Goal: Information Seeking & Learning: Learn about a topic

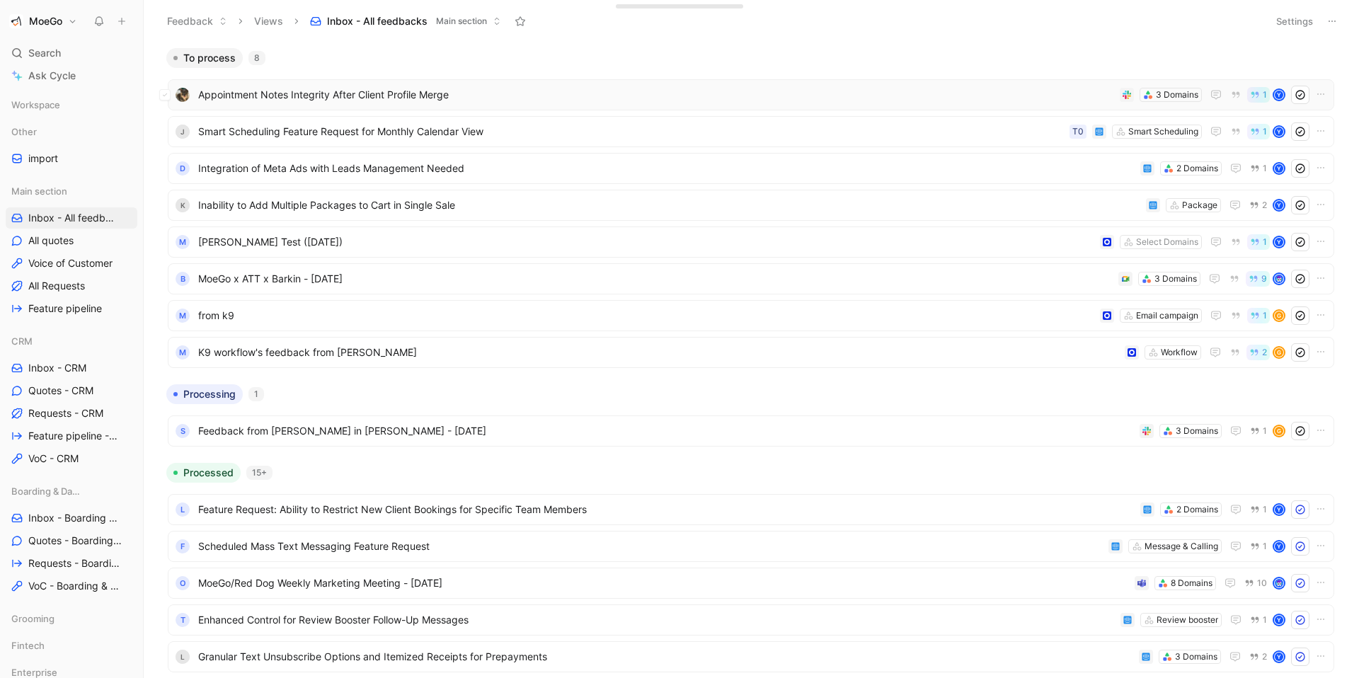
click at [612, 96] on span "Appointment Notes Integrity After Client Profile Merge" at bounding box center [656, 94] width 916 height 17
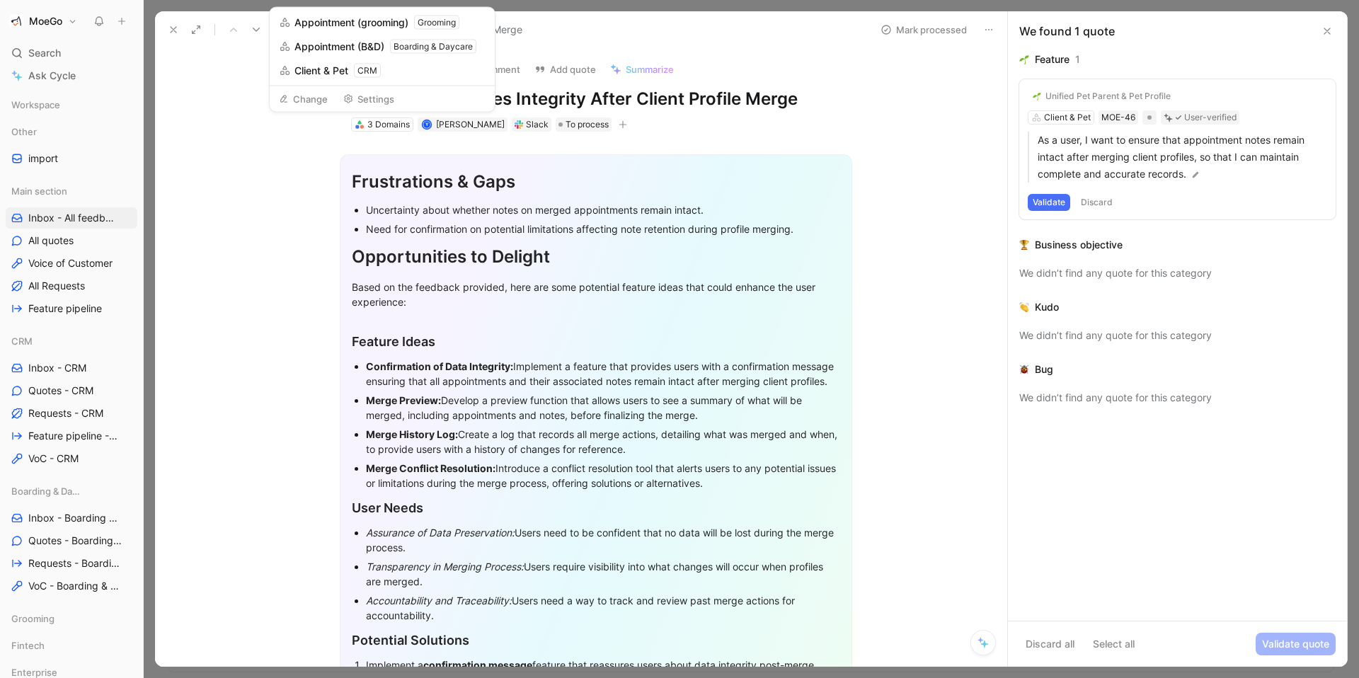
click at [316, 98] on button "Change" at bounding box center [304, 99] width 62 height 20
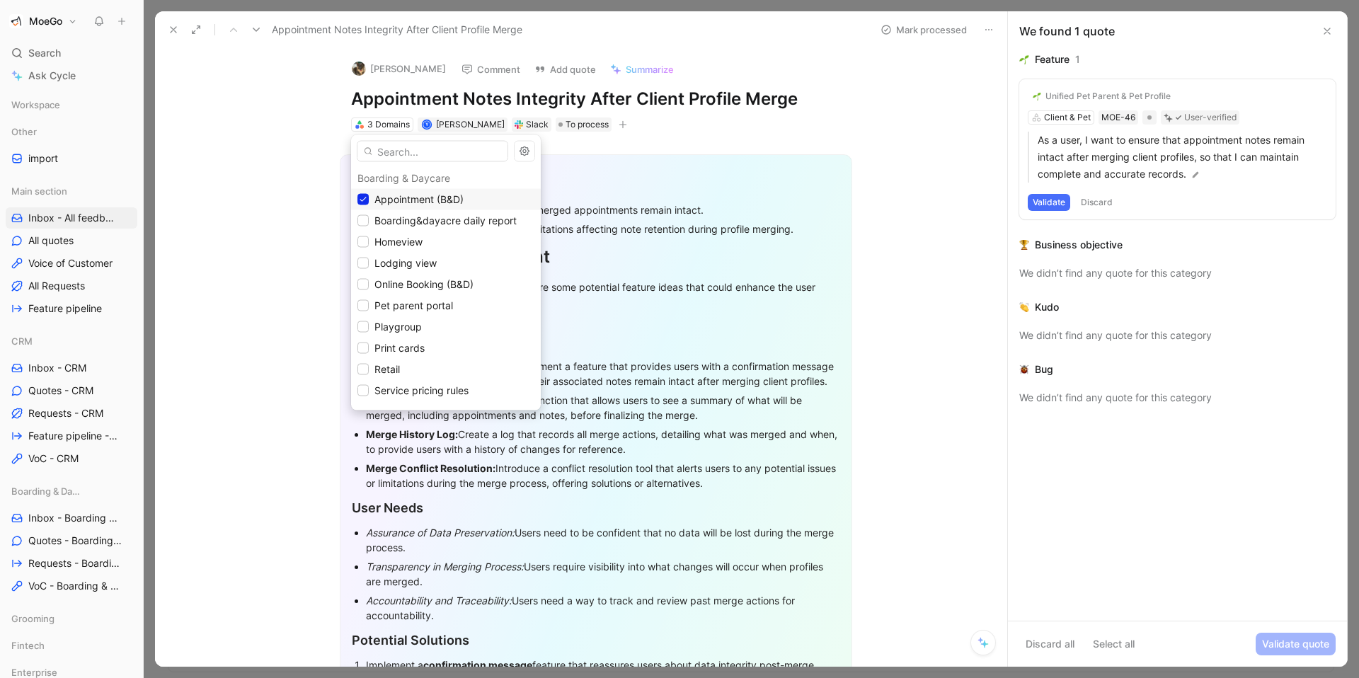
click at [417, 196] on span "Appointment (B&D)" at bounding box center [418, 199] width 89 height 12
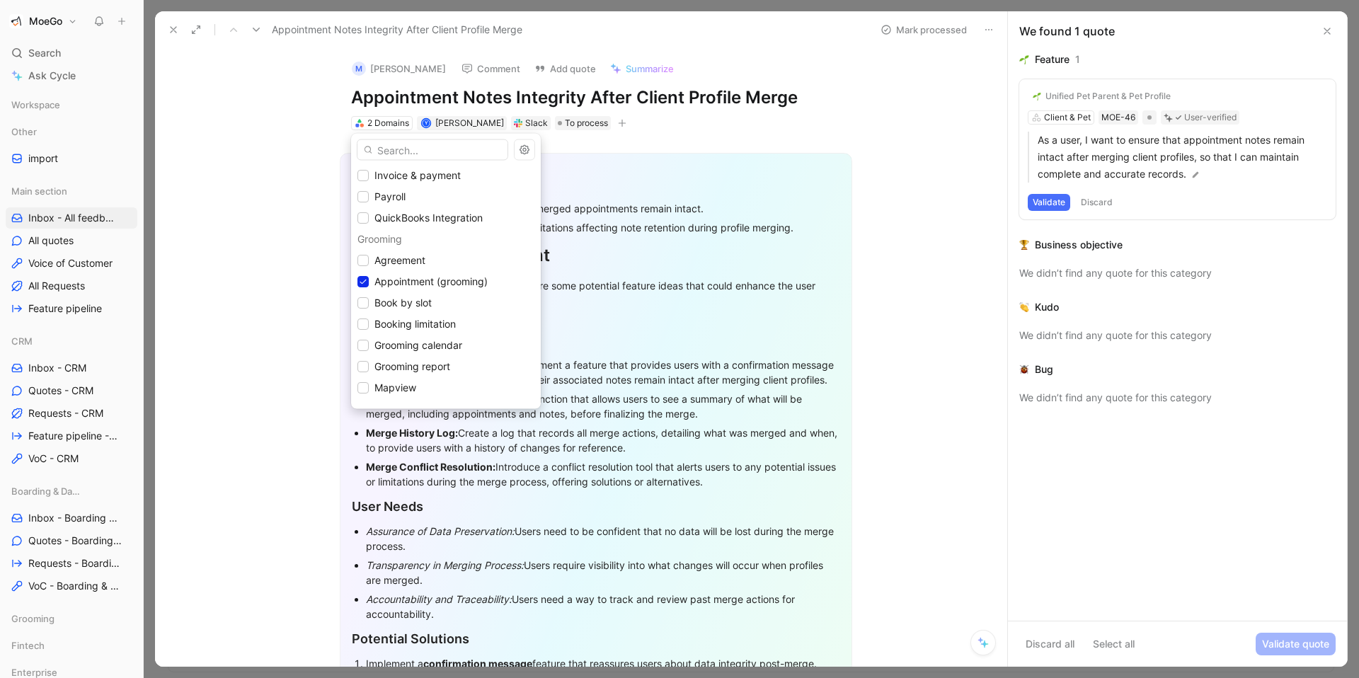
scroll to position [813, 0]
click at [425, 251] on span "Appointment (grooming)" at bounding box center [430, 256] width 113 height 12
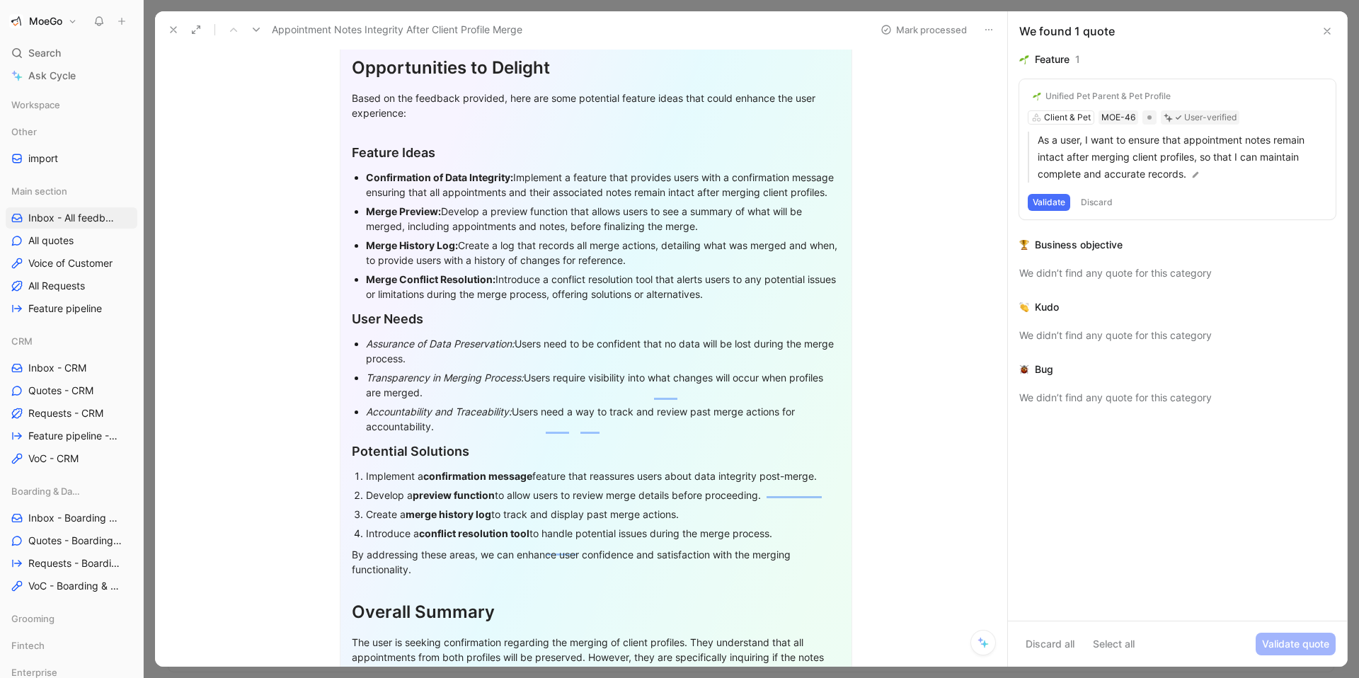
scroll to position [0, 0]
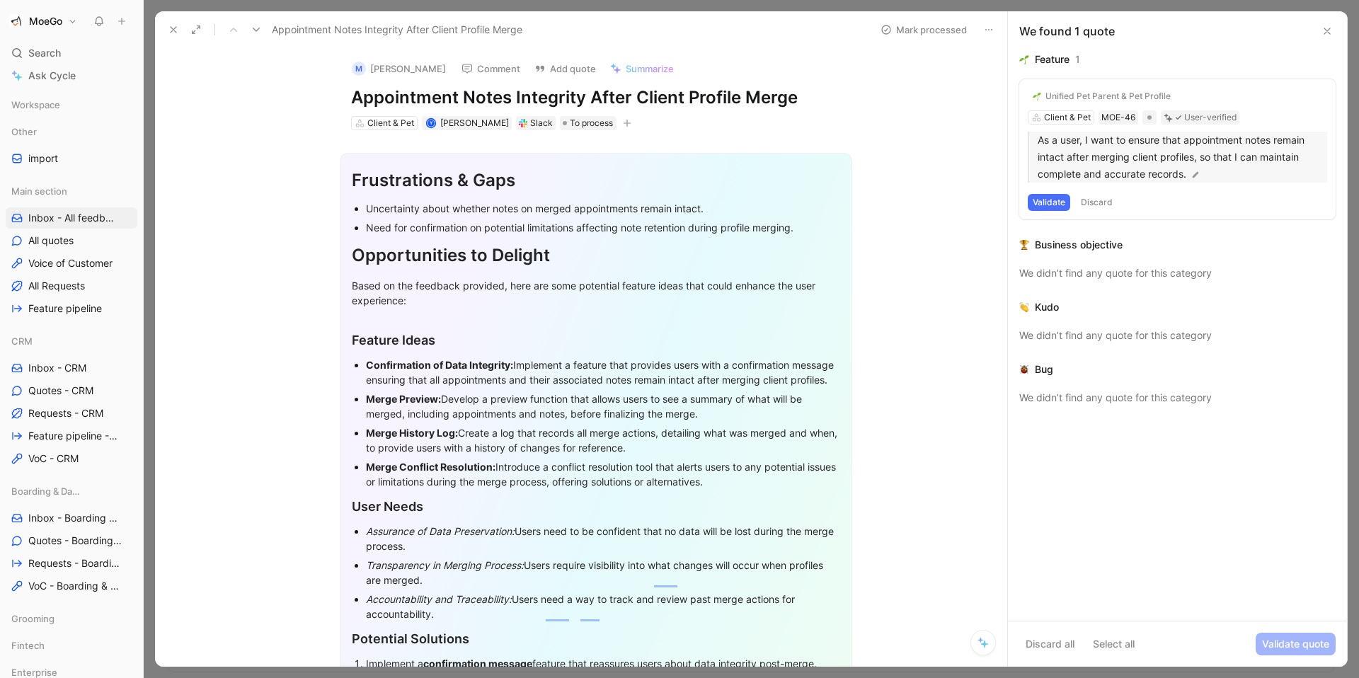
click at [1119, 169] on p "As a user, I want to ensure that appointment notes remain intact after merging …" at bounding box center [1183, 157] width 290 height 51
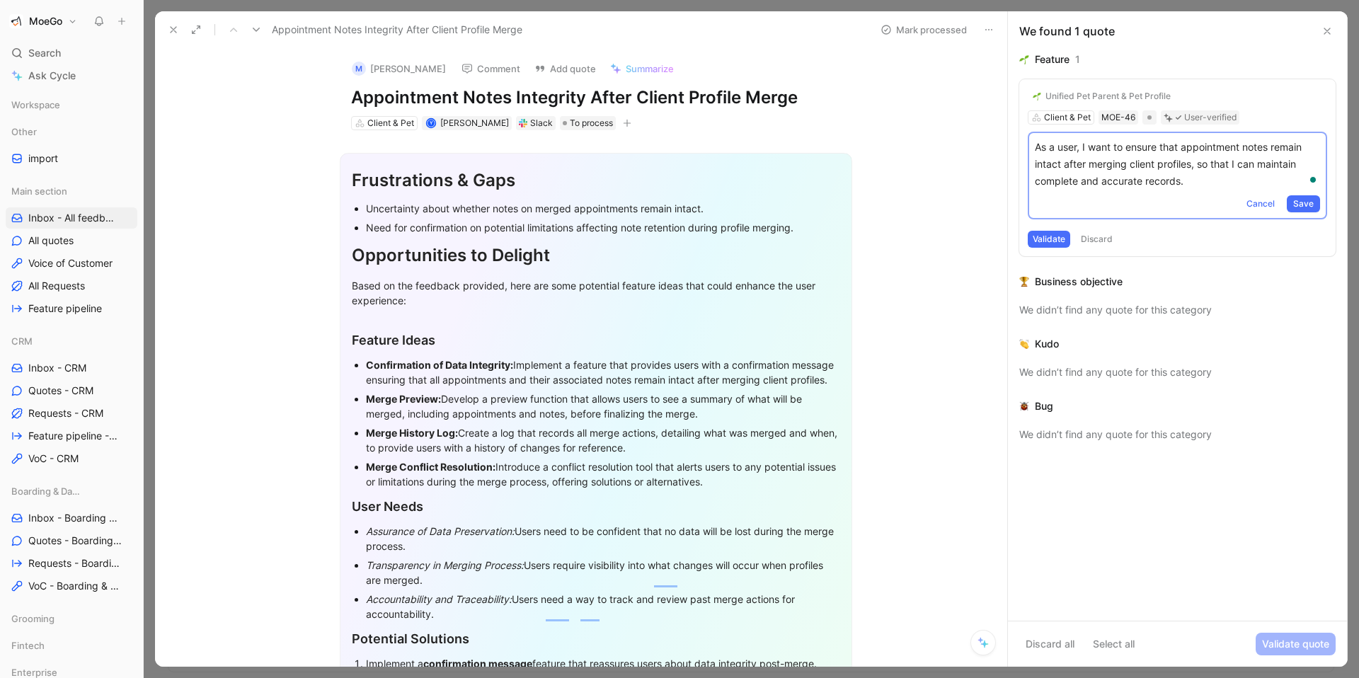
click at [743, 139] on div "Frustrations & Gaps Uncertainty about whether notes on merged appointments rema…" at bounding box center [596, 615] width 823 height 970
click at [623, 120] on icon "button" at bounding box center [627, 123] width 8 height 8
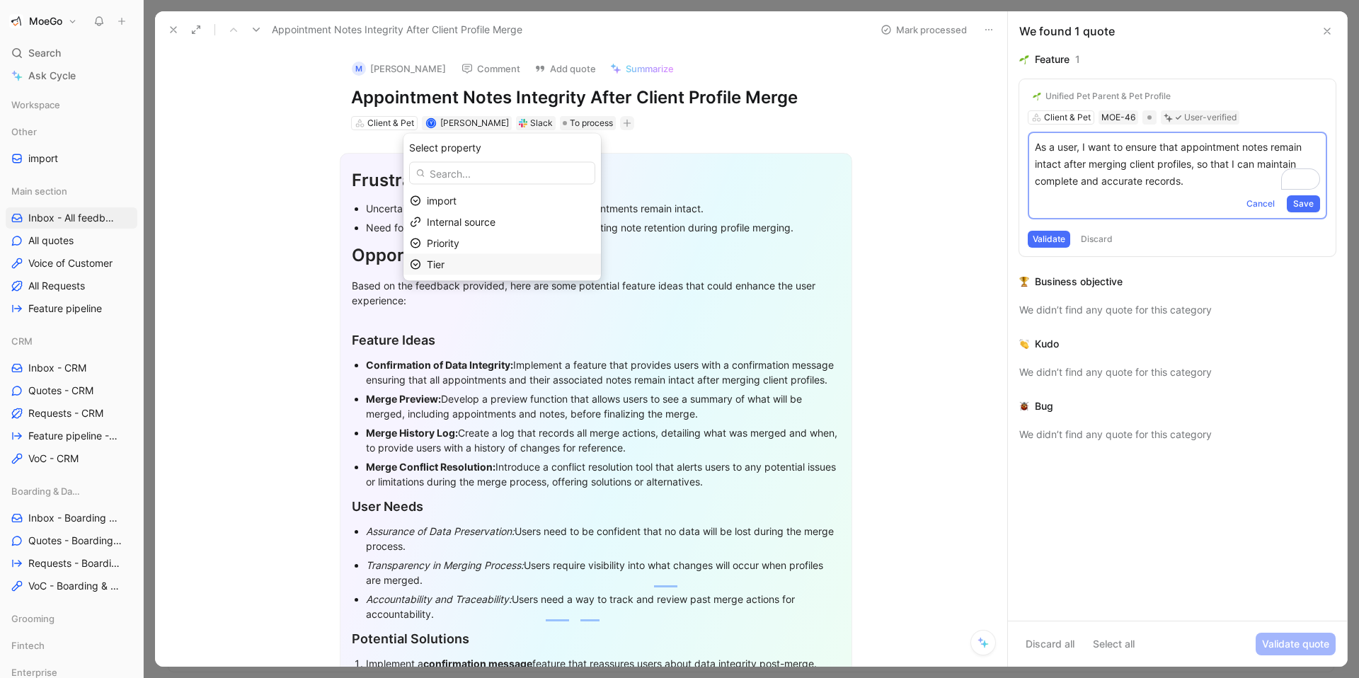
click at [459, 266] on div "Tier" at bounding box center [511, 264] width 168 height 17
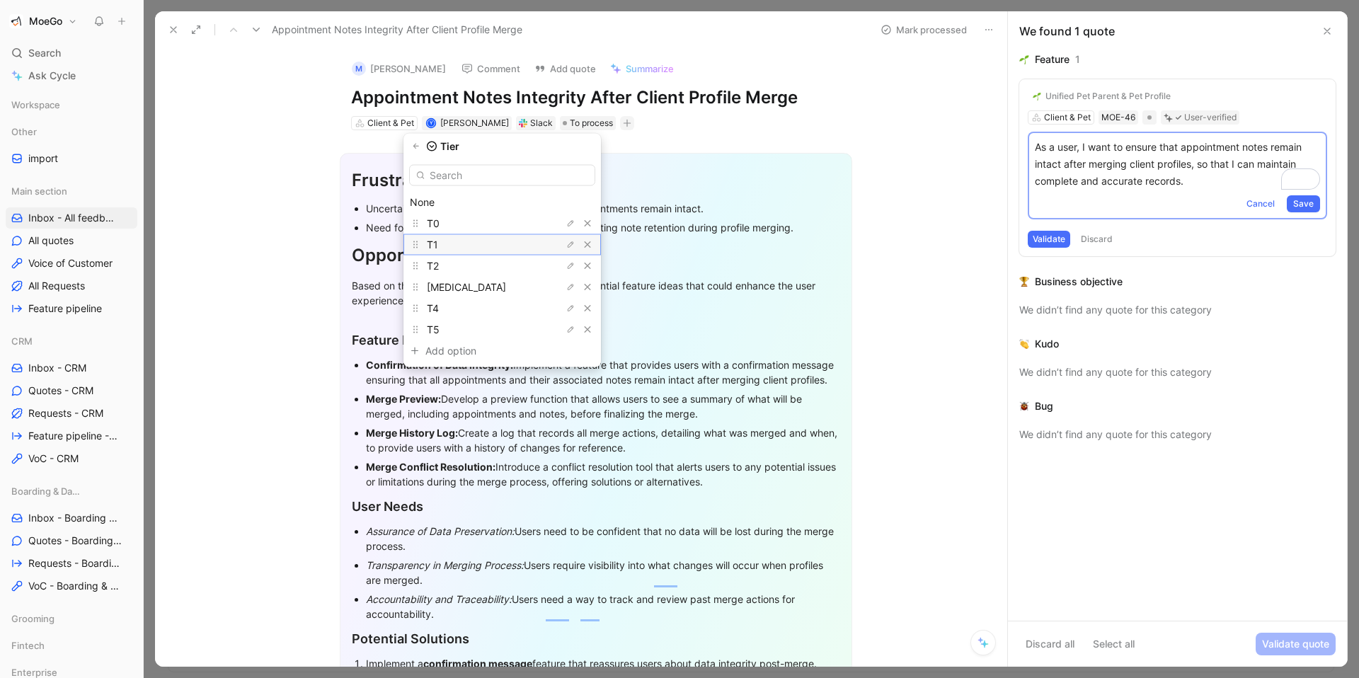
click at [479, 246] on div "T1" at bounding box center [480, 244] width 106 height 17
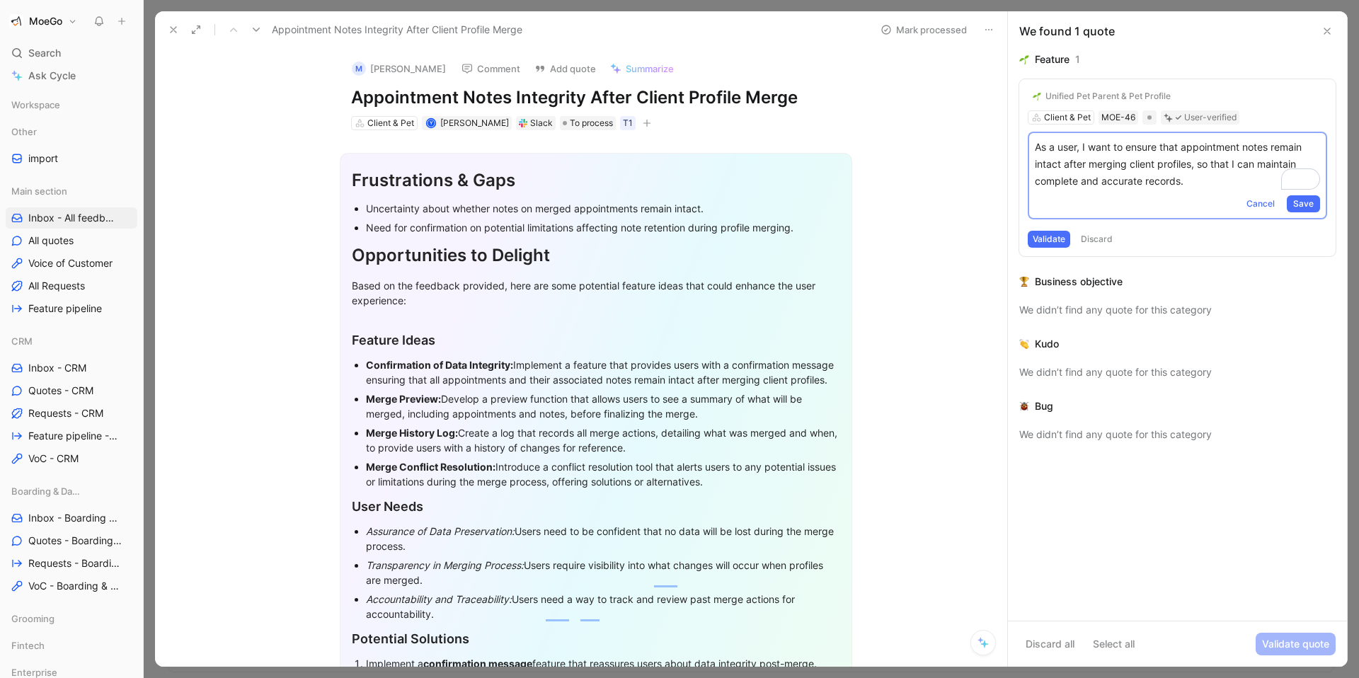
click at [173, 30] on use at bounding box center [174, 30] width 6 height 6
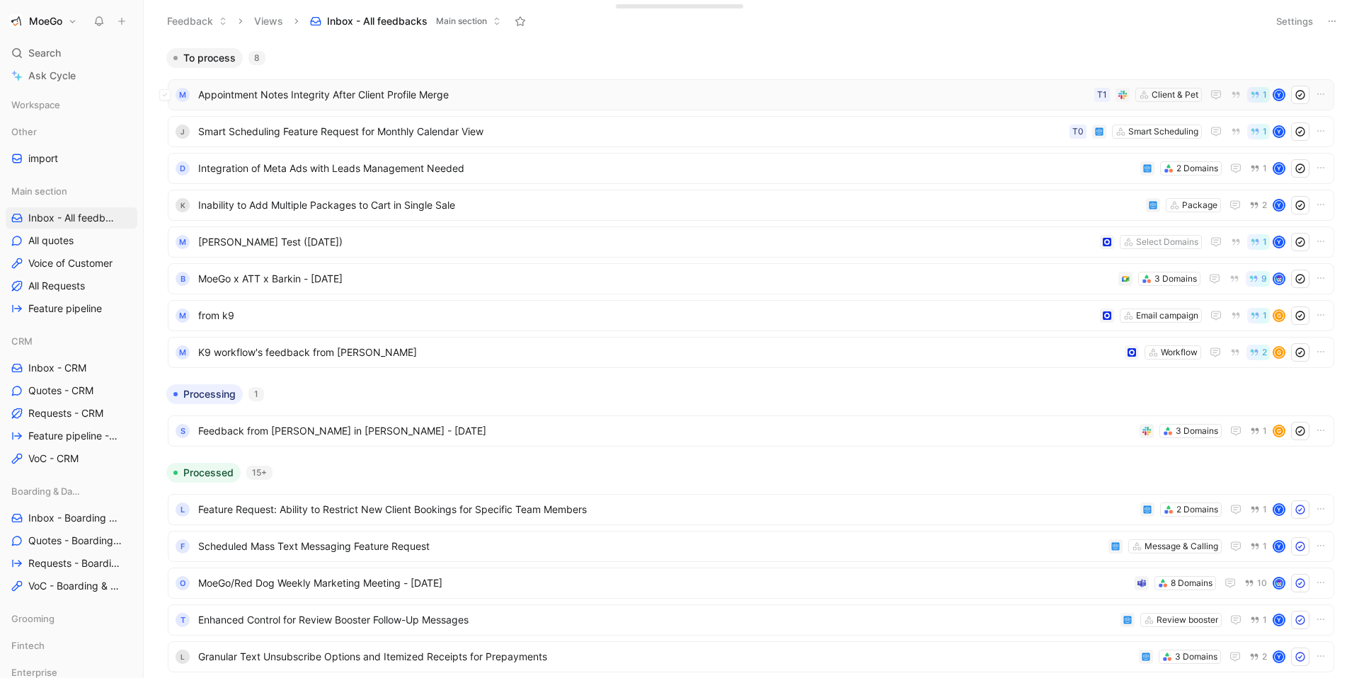
click at [823, 105] on div "M Appointment Notes Integrity After Client Profile Merge Client & Pet T1 1 Y" at bounding box center [751, 94] width 1167 height 31
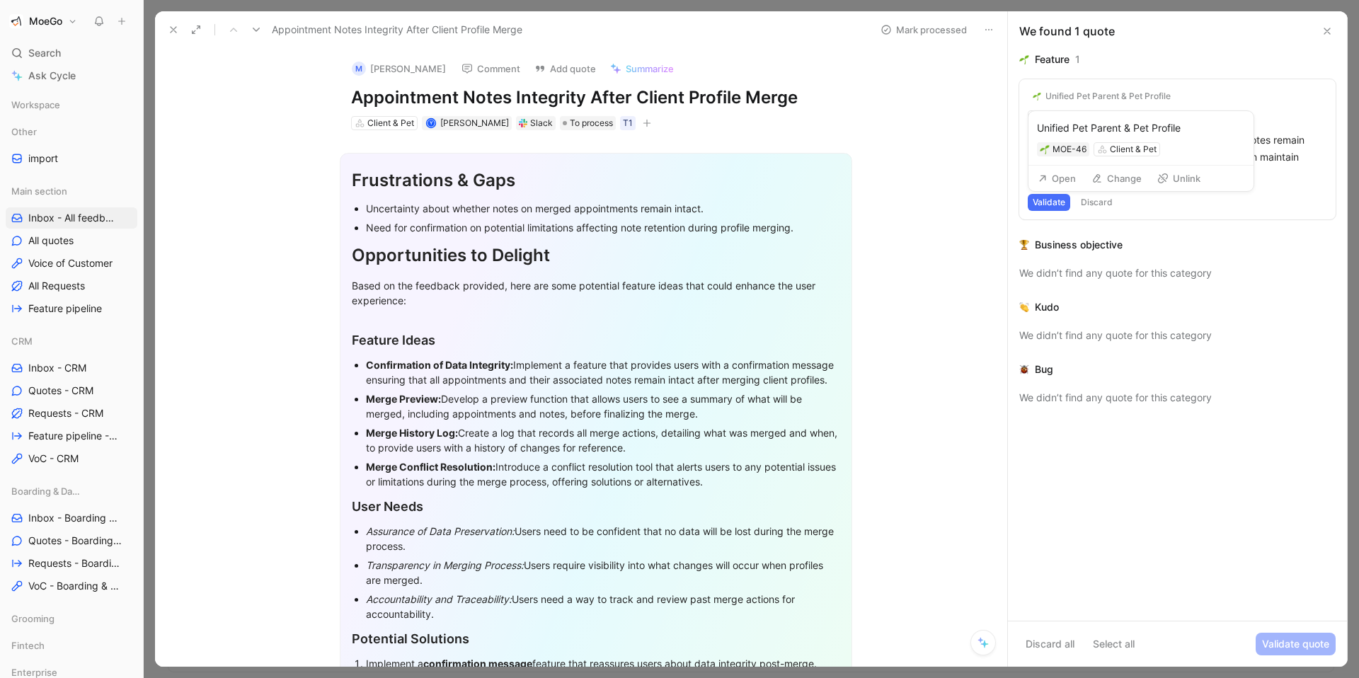
click at [1045, 178] on use at bounding box center [1043, 179] width 6 height 6
click at [1055, 206] on button "Validate" at bounding box center [1049, 202] width 42 height 17
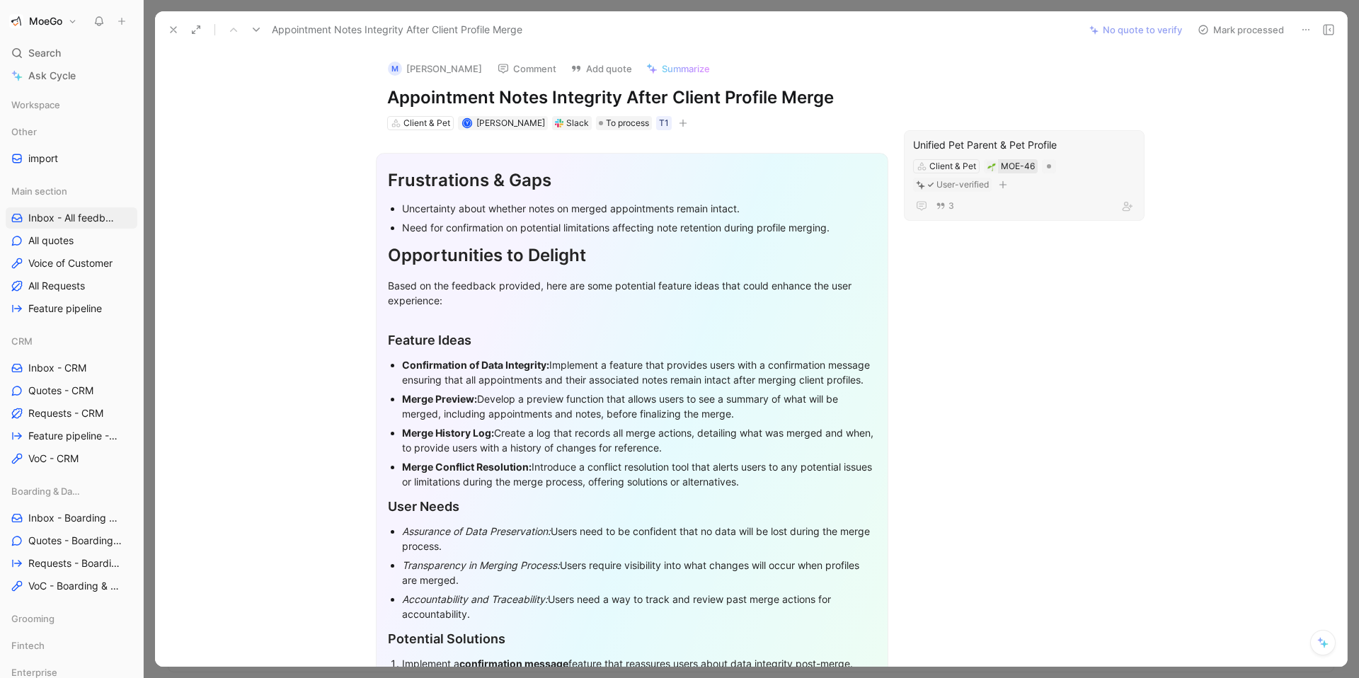
click at [1023, 168] on div "MOE-46" at bounding box center [1018, 166] width 34 height 14
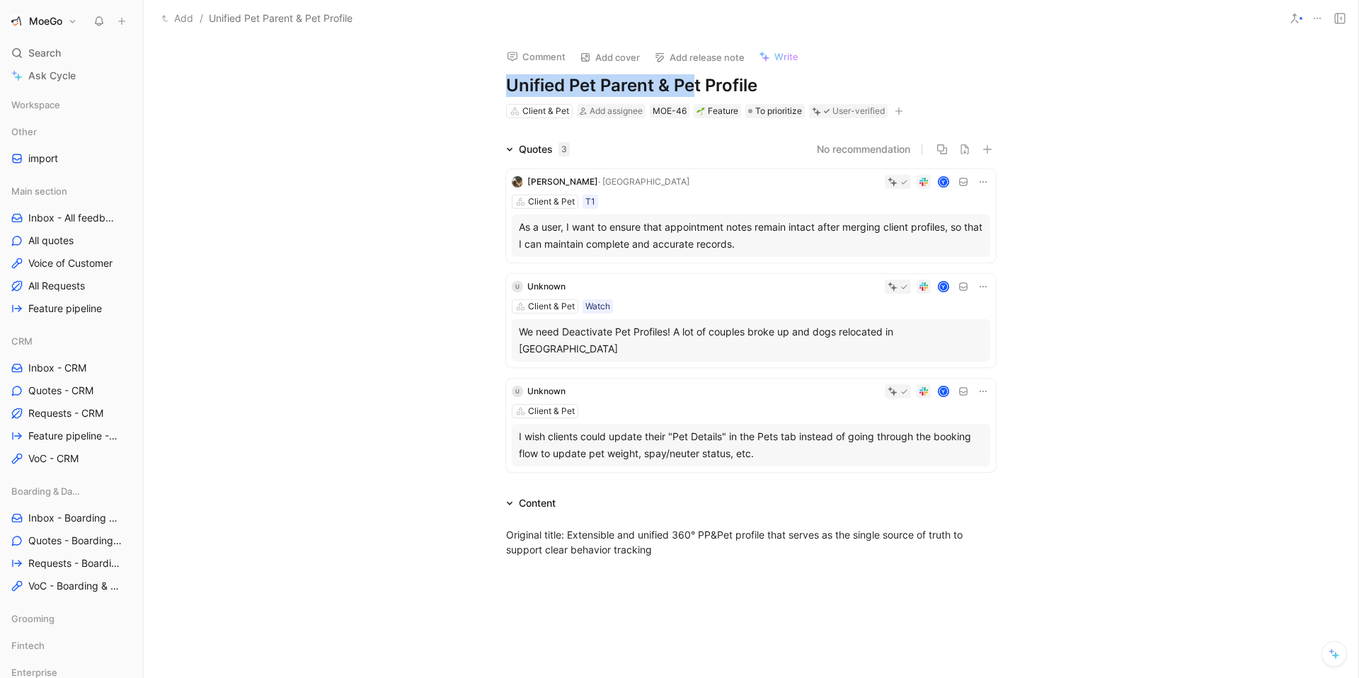
drag, startPoint x: 508, startPoint y: 83, endPoint x: 696, endPoint y: 96, distance: 188.7
click at [696, 96] on h1 "Unified Pet Parent & Pet Profile" at bounding box center [751, 85] width 490 height 23
click at [646, 147] on div "No recommendation" at bounding box center [788, 149] width 415 height 17
click at [47, 411] on span "Requests - CRM" at bounding box center [65, 413] width 75 height 14
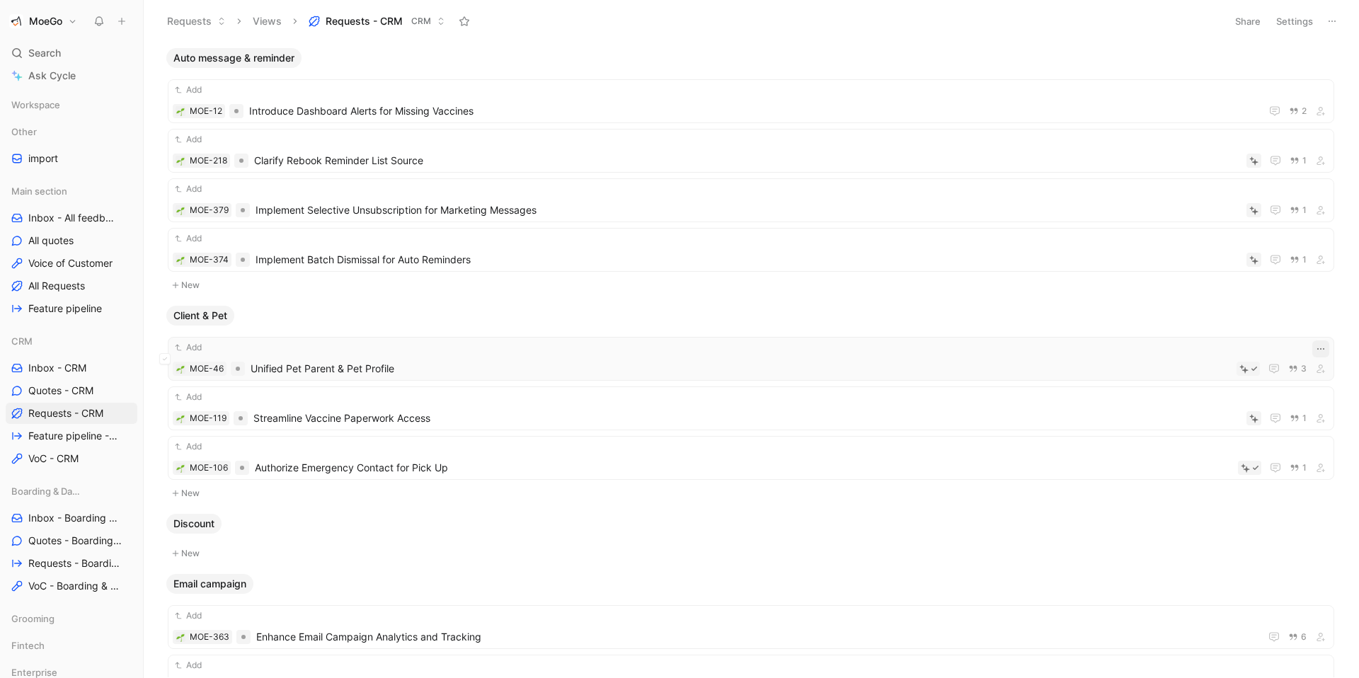
click at [1321, 350] on icon "button" at bounding box center [1320, 348] width 11 height 11
click at [1276, 374] on div "Edit property" at bounding box center [1284, 376] width 78 height 17
click at [1188, 428] on span "Priority" at bounding box center [1171, 427] width 33 height 12
click at [1201, 454] on div "P0" at bounding box center [1208, 450] width 106 height 17
click at [1303, 24] on button "Settings" at bounding box center [1295, 21] width 50 height 20
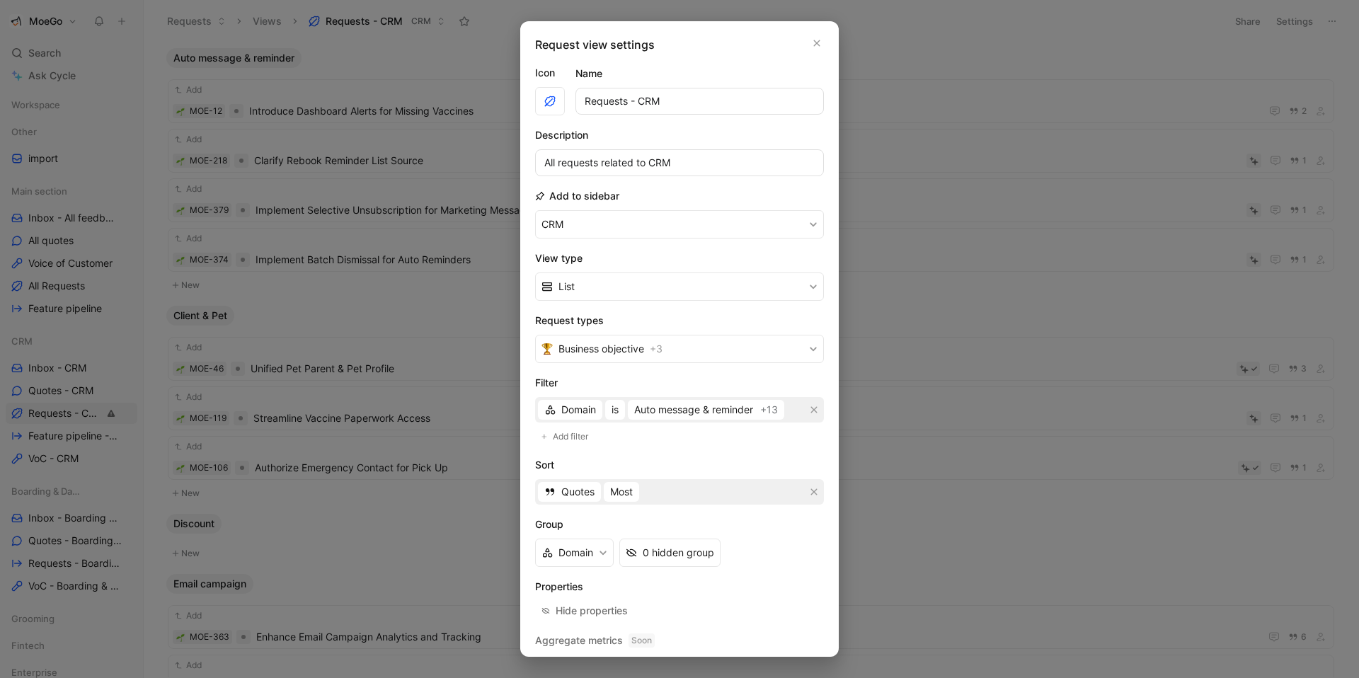
scroll to position [38, 0]
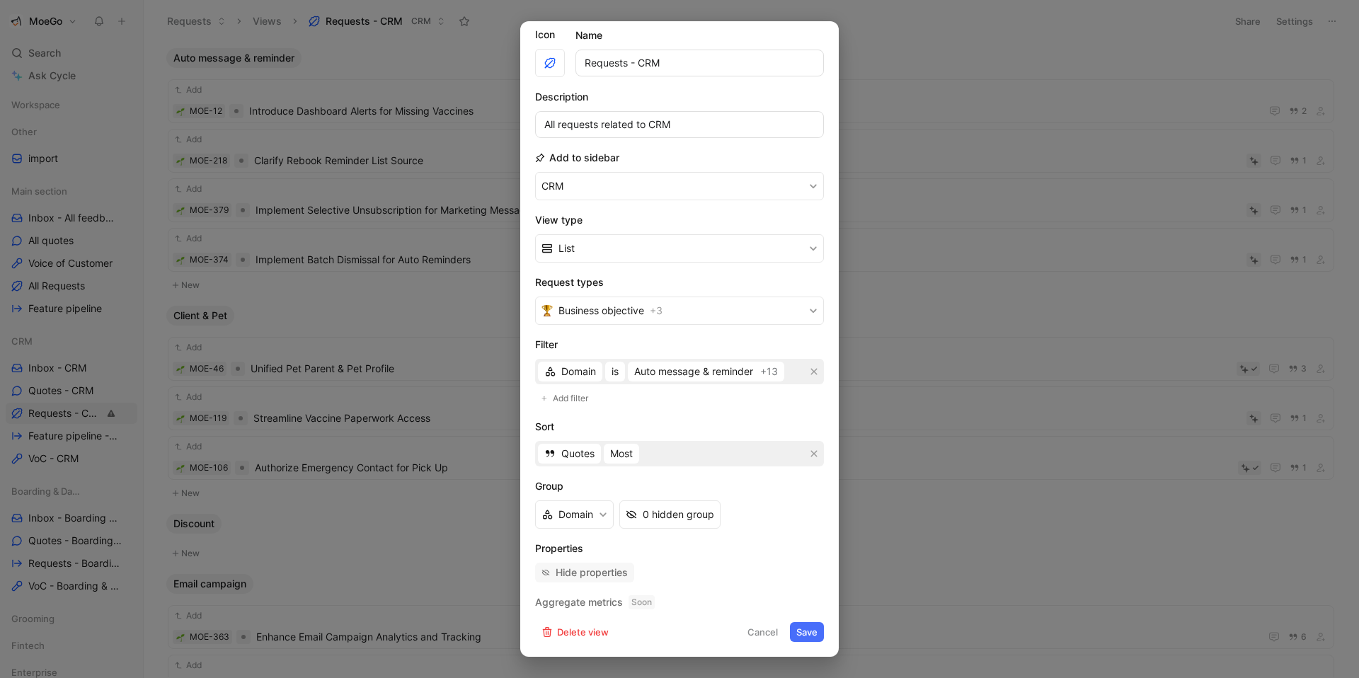
click at [602, 570] on div "Hide properties" at bounding box center [592, 572] width 72 height 17
click at [640, 572] on div "Hide properties" at bounding box center [679, 573] width 289 height 20
click at [621, 572] on div "Hide properties" at bounding box center [592, 572] width 72 height 17
click at [764, 636] on button "Cancel" at bounding box center [762, 632] width 43 height 20
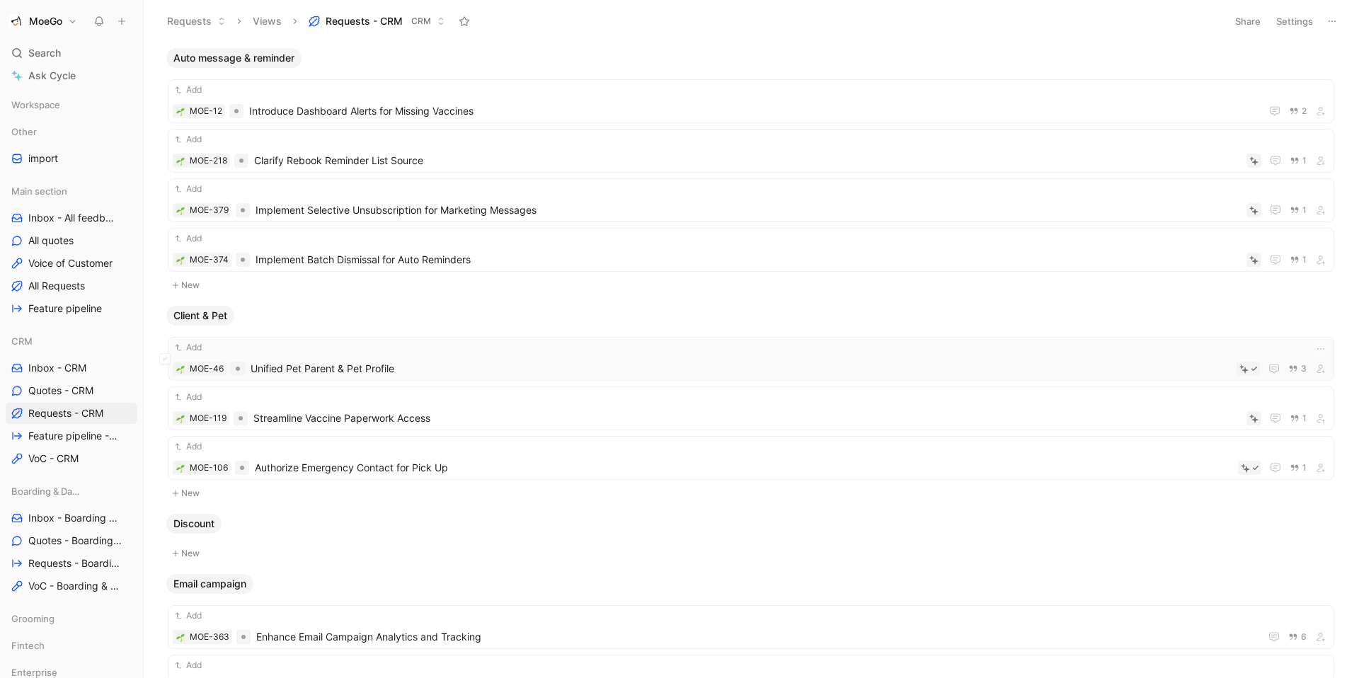
click at [488, 356] on div "Add MOE-46 Unified Pet Parent & Pet Profile 3" at bounding box center [751, 358] width 1157 height 37
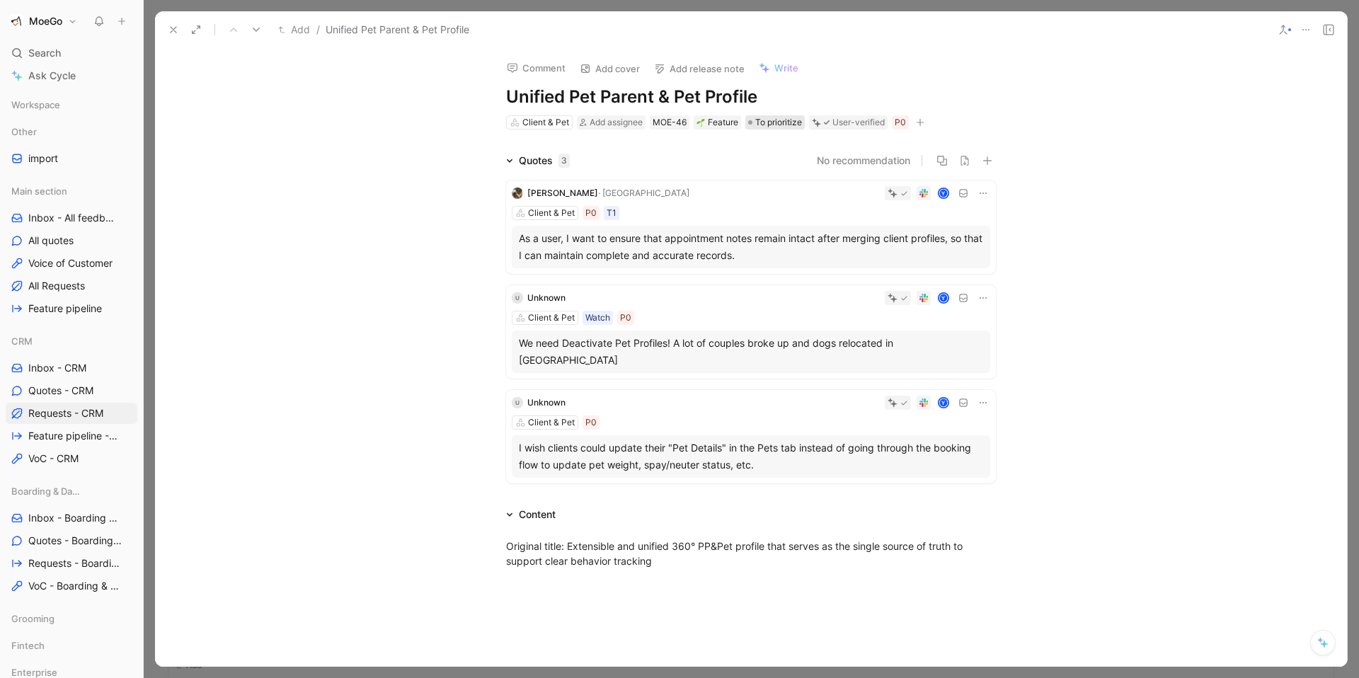
click at [782, 127] on span "To prioritize" at bounding box center [778, 122] width 47 height 14
click at [170, 35] on icon at bounding box center [173, 29] width 11 height 11
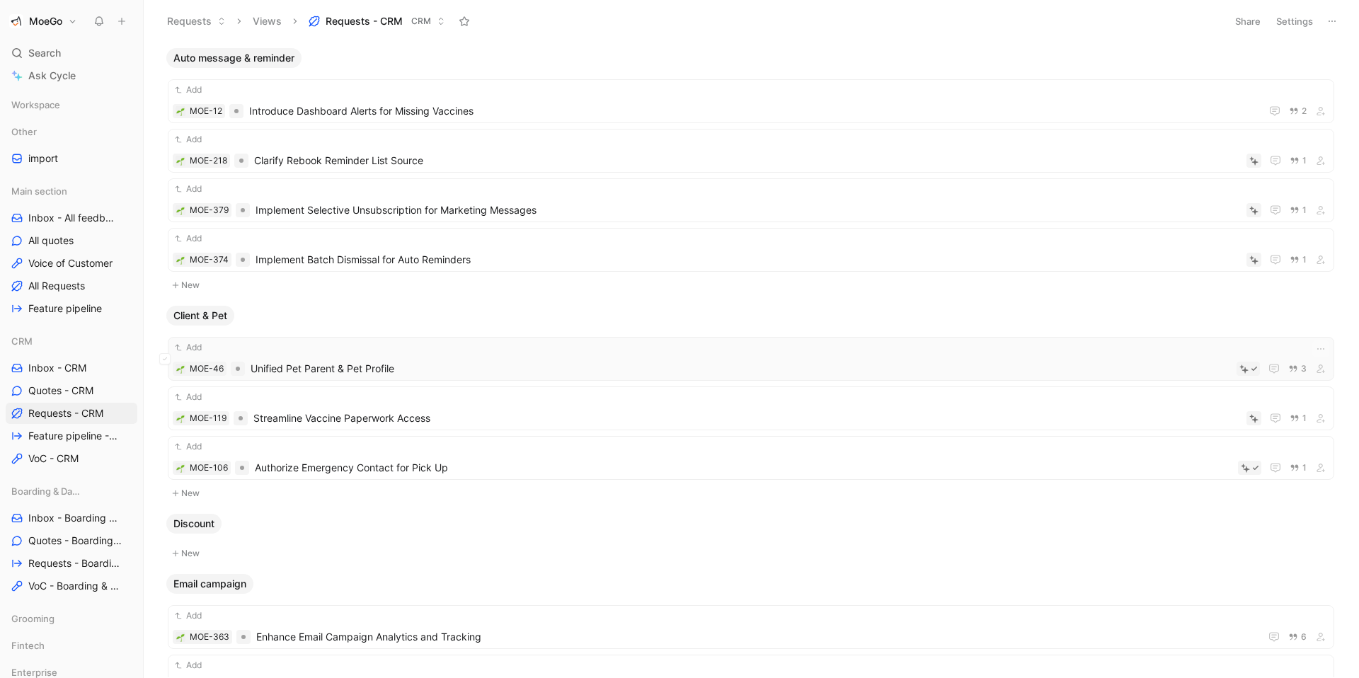
click at [923, 364] on span "Unified Pet Parent & Pet Profile" at bounding box center [741, 368] width 980 height 17
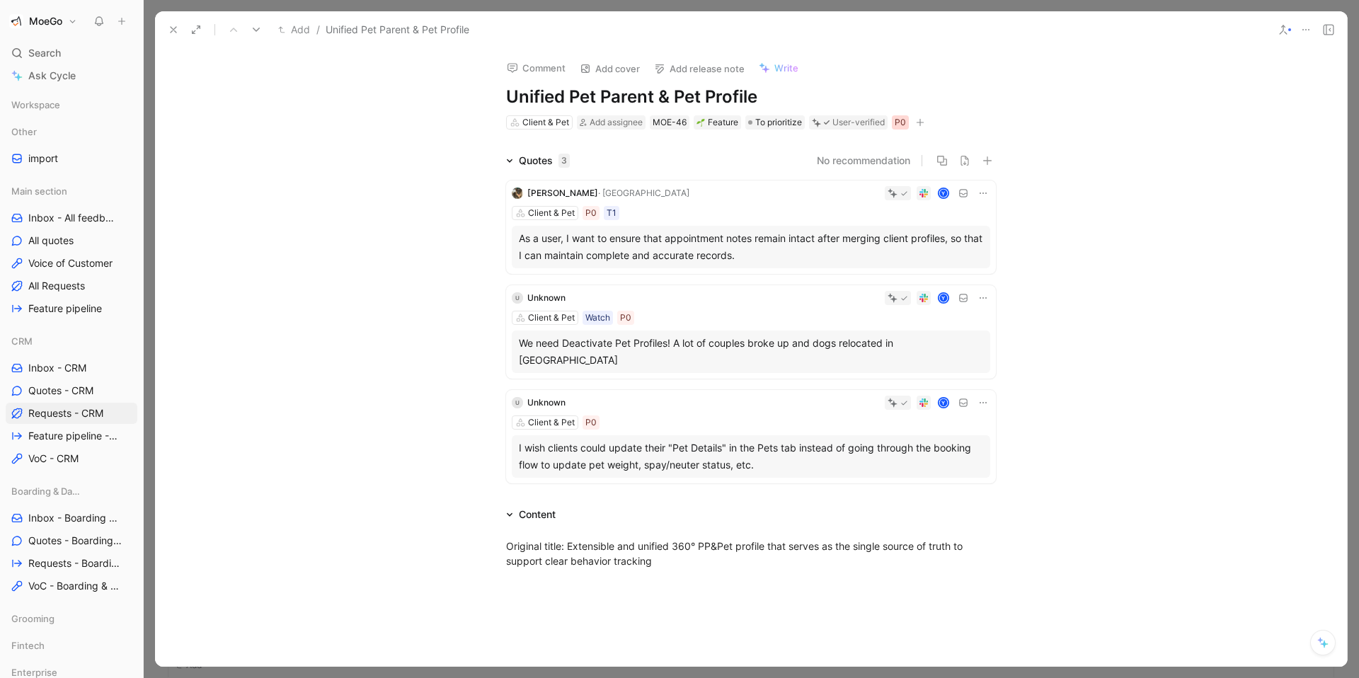
click at [904, 126] on div "P0" at bounding box center [900, 122] width 11 height 14
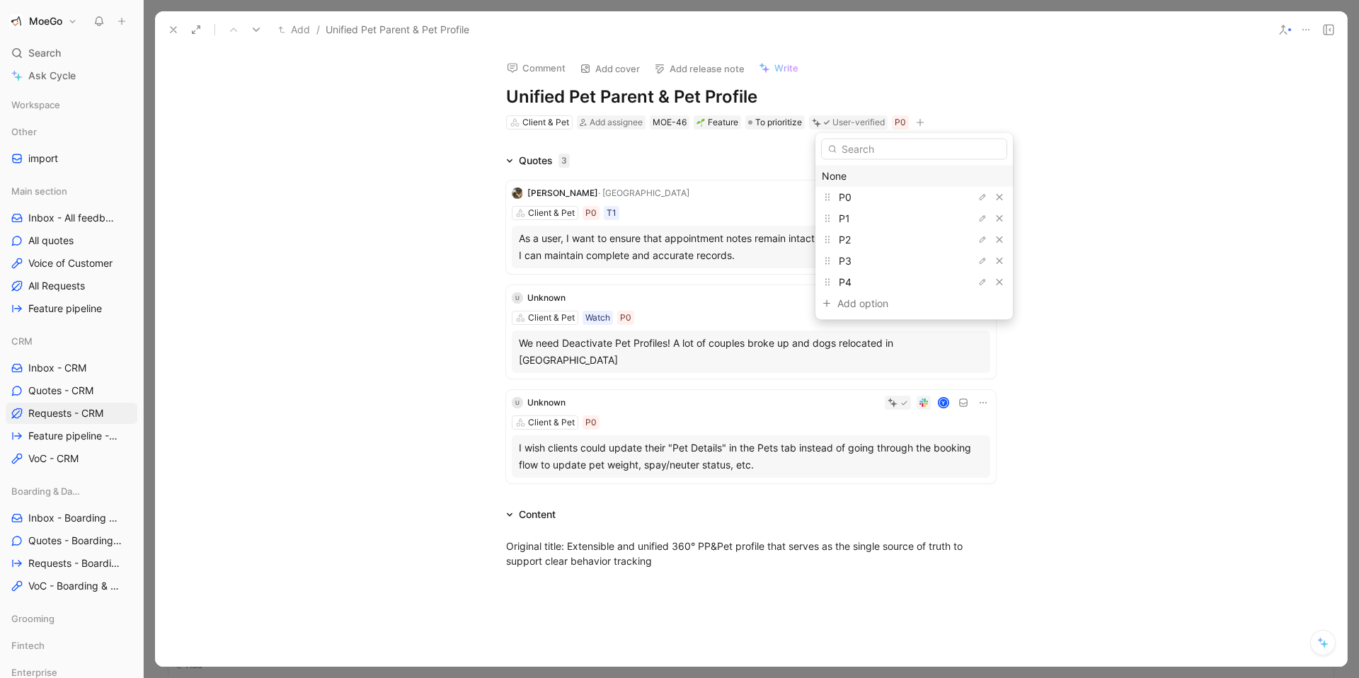
click at [878, 173] on div "None" at bounding box center [914, 176] width 185 height 17
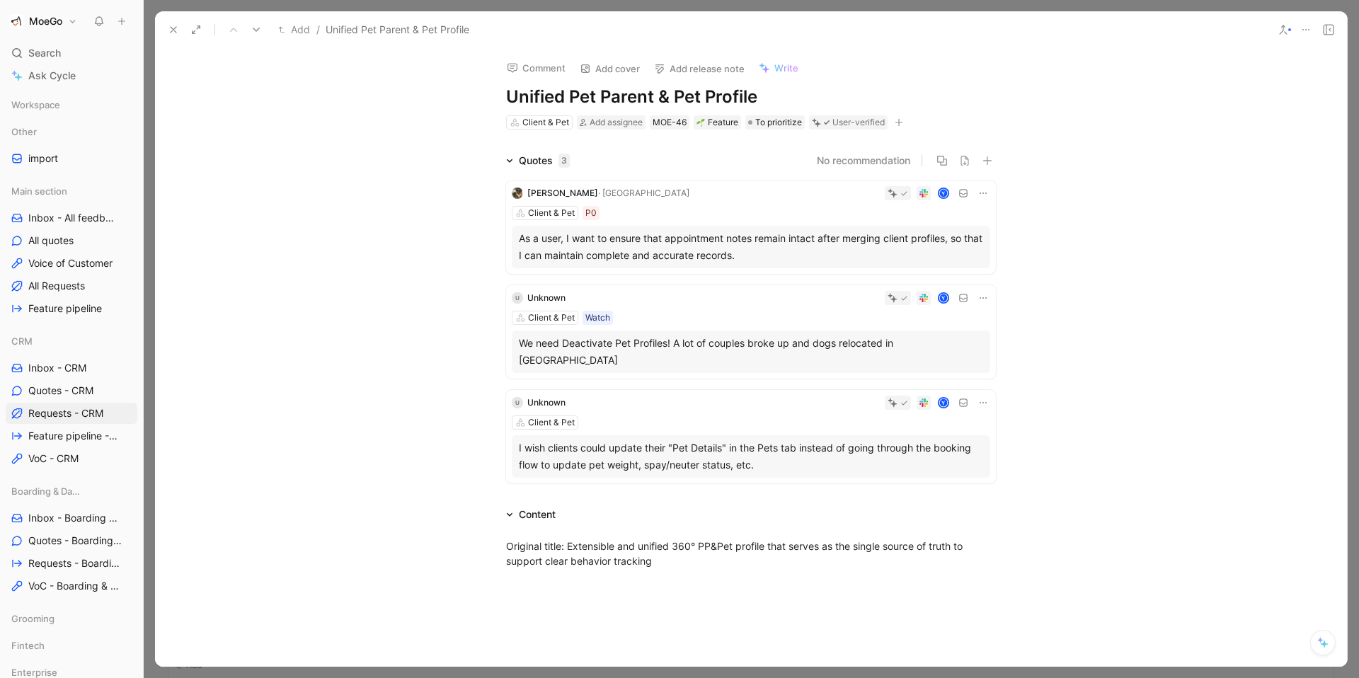
click at [177, 25] on icon at bounding box center [173, 29] width 11 height 11
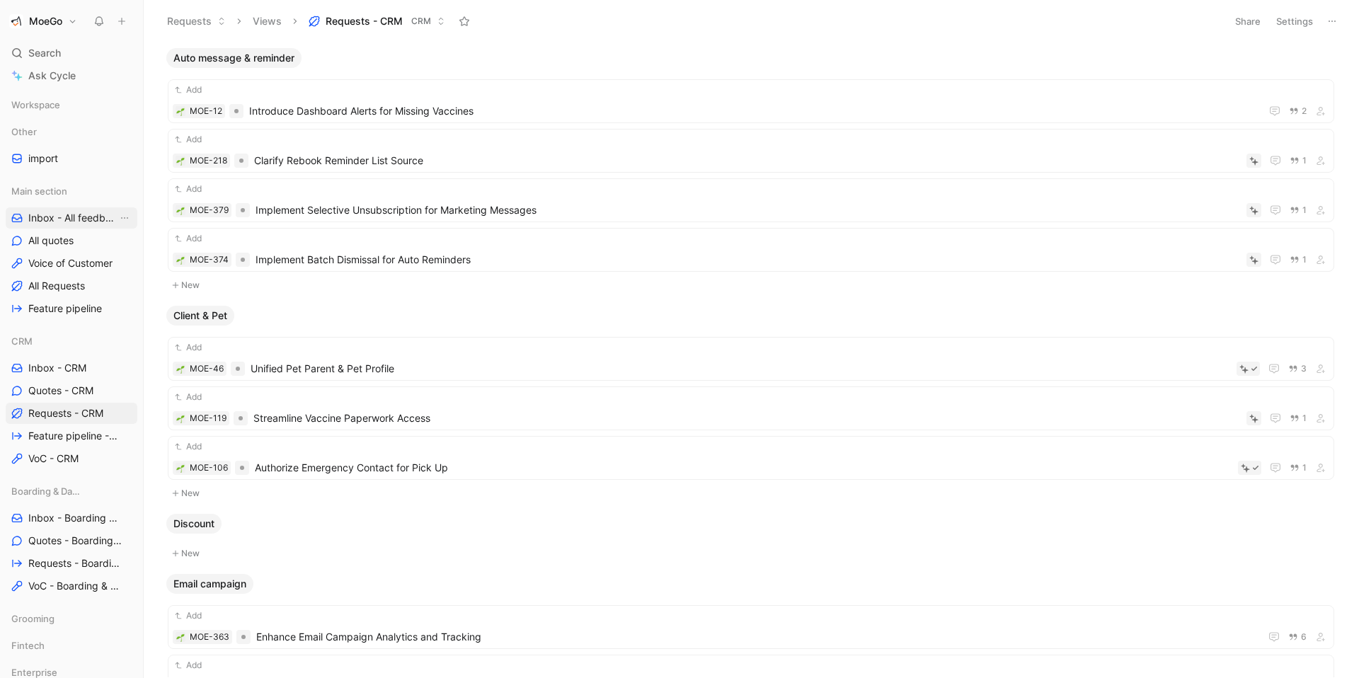
click at [57, 227] on link "Inbox - All feedbacks" at bounding box center [72, 217] width 132 height 21
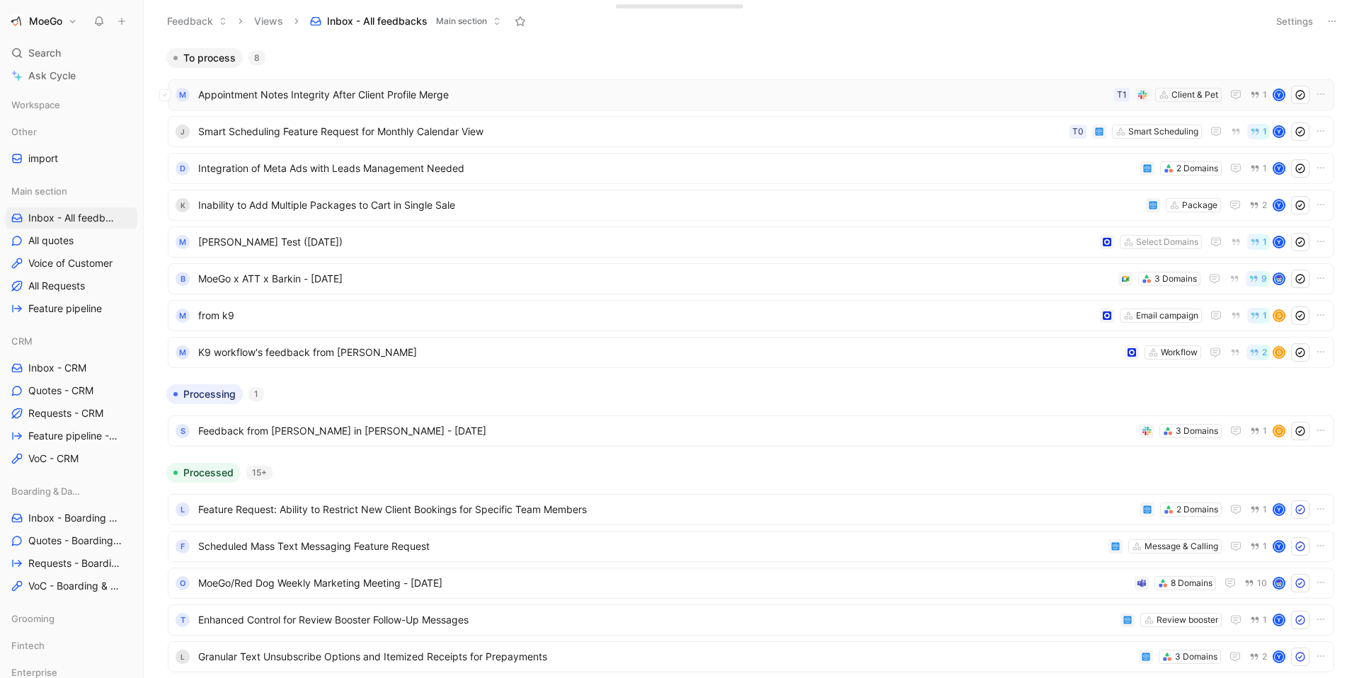
click at [667, 101] on span "Appointment Notes Integrity After Client Profile Merge" at bounding box center [653, 94] width 910 height 17
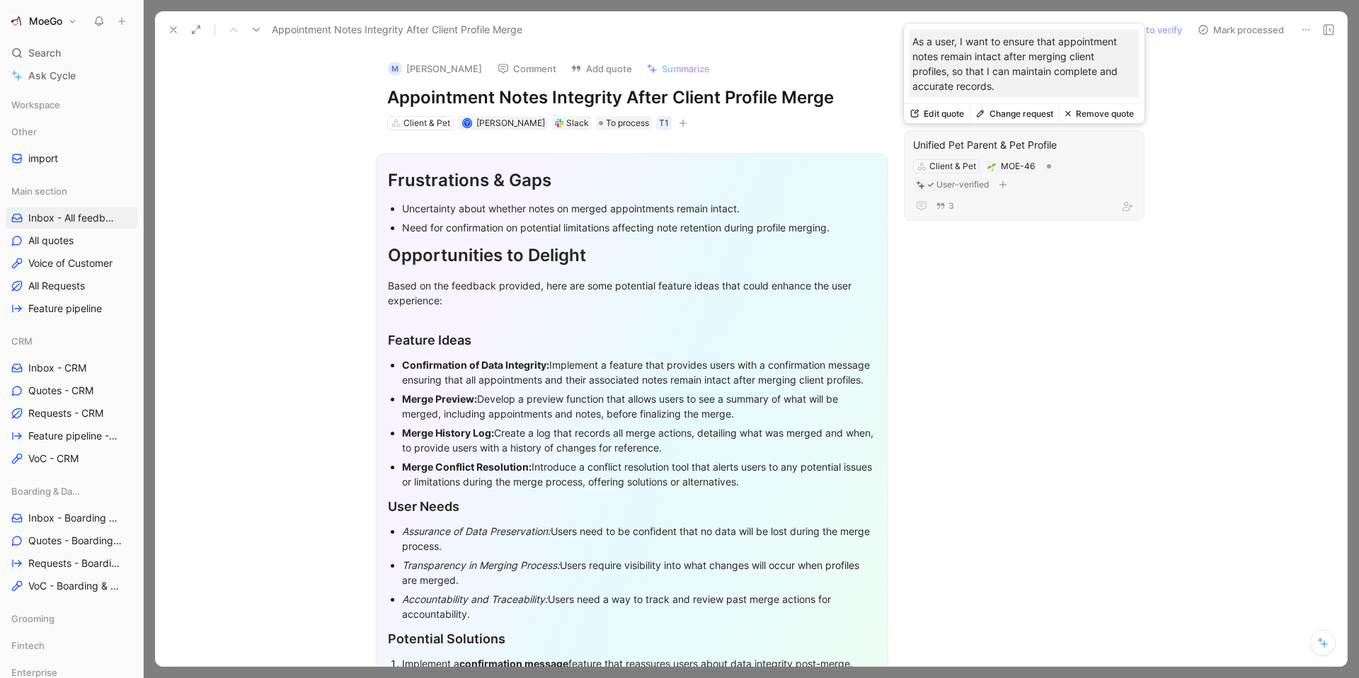
click at [1114, 116] on button "Remove quote" at bounding box center [1099, 114] width 81 height 20
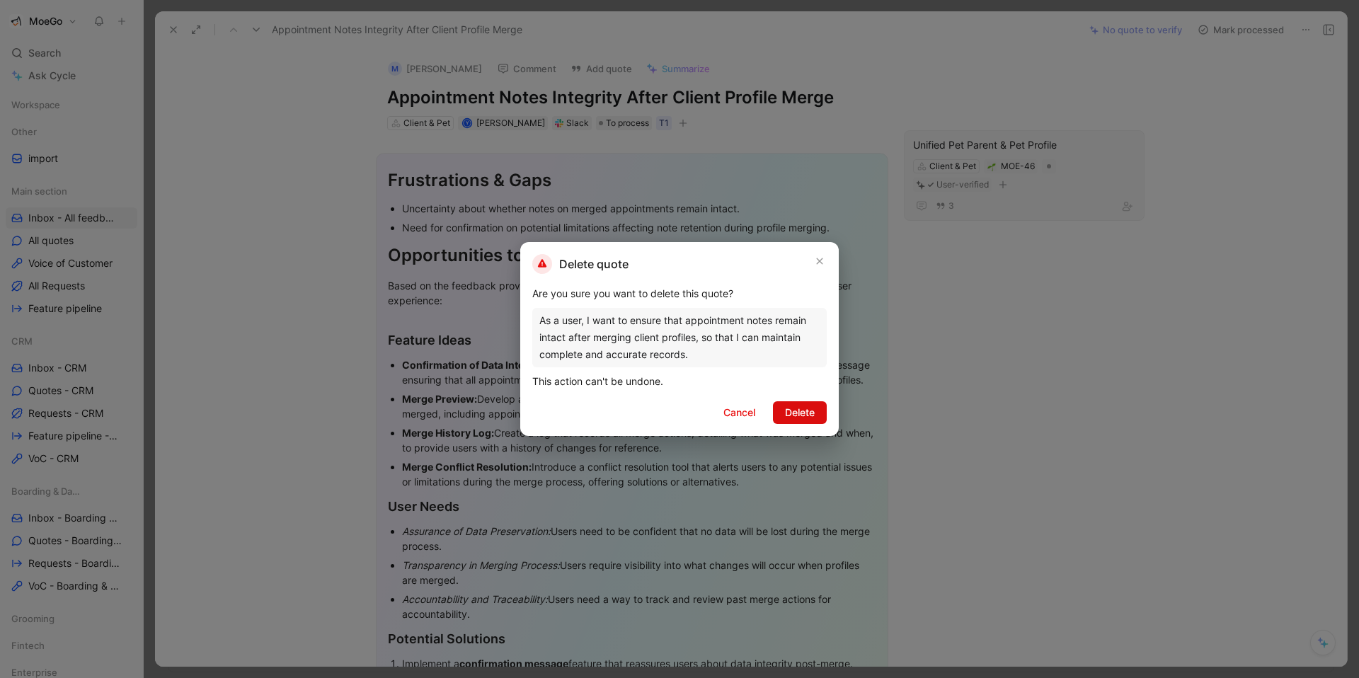
click at [794, 413] on span "Delete" at bounding box center [800, 412] width 30 height 17
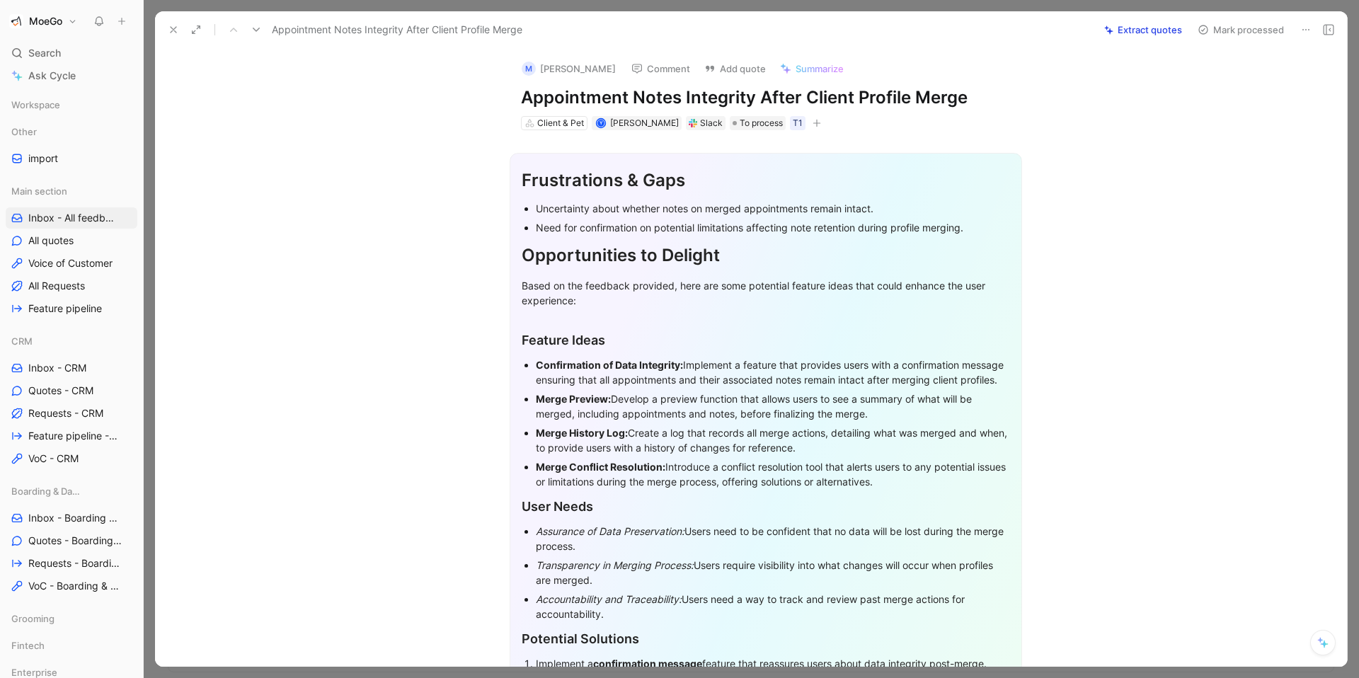
click at [1307, 30] on icon at bounding box center [1305, 29] width 11 height 11
click at [1264, 72] on div "Delete" at bounding box center [1268, 80] width 83 height 17
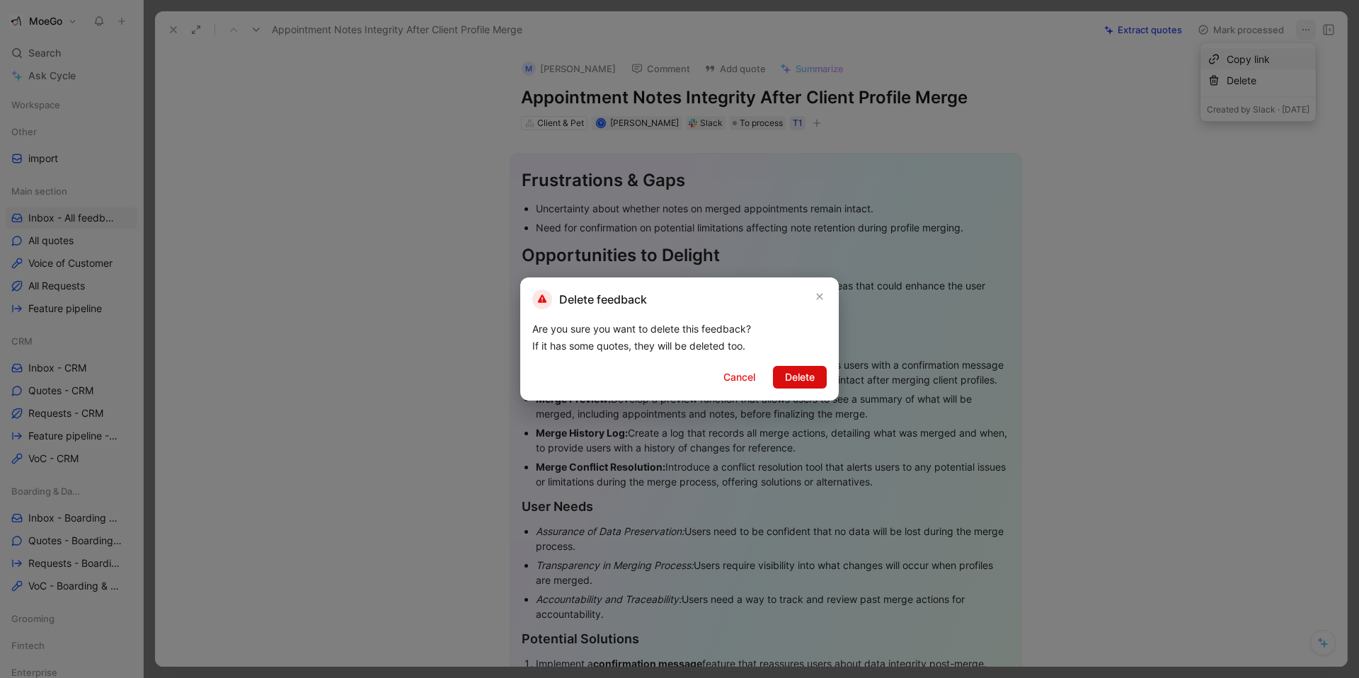
click at [795, 373] on span "Delete" at bounding box center [800, 377] width 30 height 17
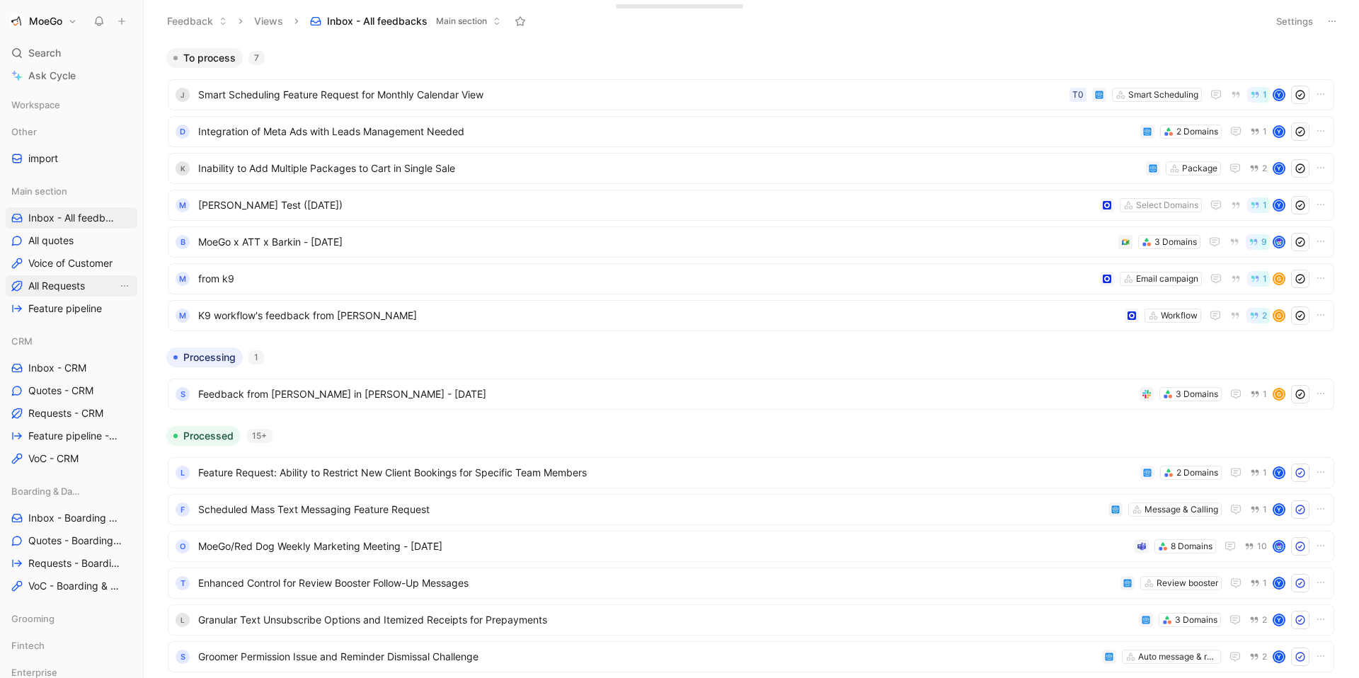
click at [63, 280] on span "All Requests" at bounding box center [56, 286] width 57 height 14
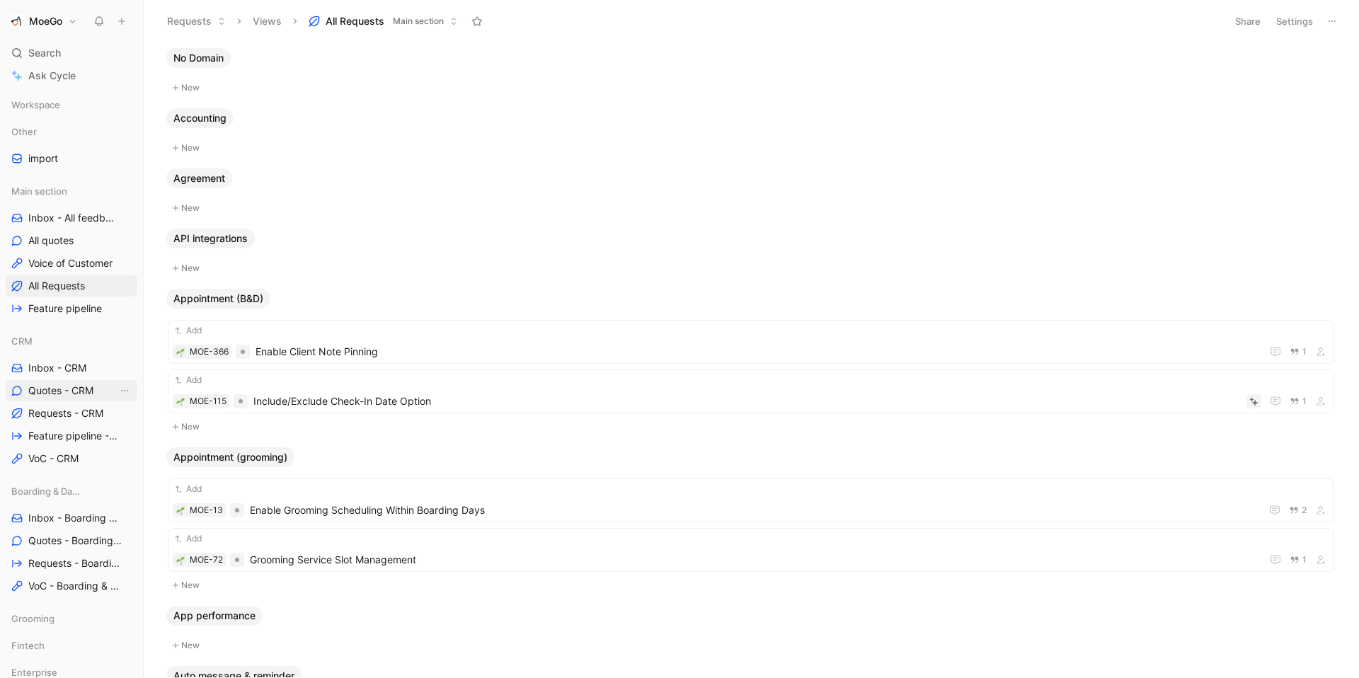
click at [62, 393] on span "Quotes - CRM" at bounding box center [60, 391] width 65 height 14
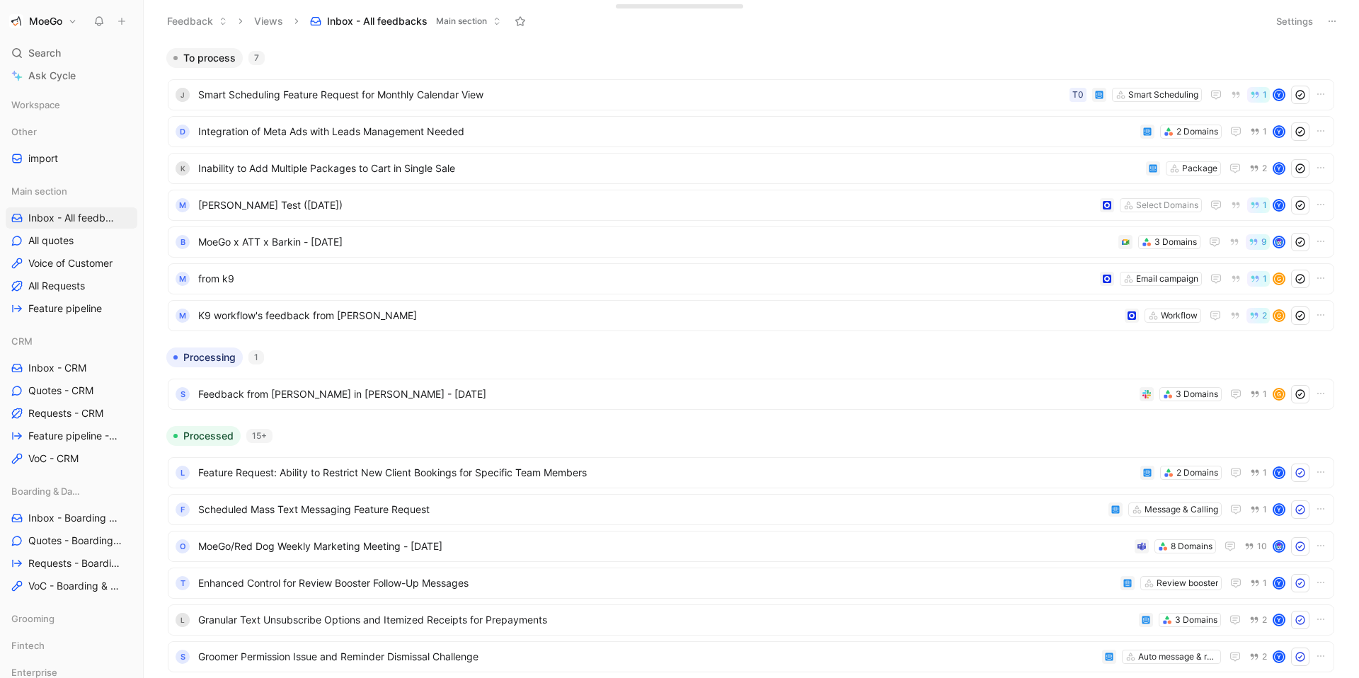
click at [42, 18] on h1 "MoeGo" at bounding box center [45, 21] width 33 height 13
click at [556, 61] on div at bounding box center [679, 339] width 1359 height 678
click at [1018, 97] on span "Smart Scheduling Feature Request for Monthly Calendar View" at bounding box center [631, 94] width 866 height 17
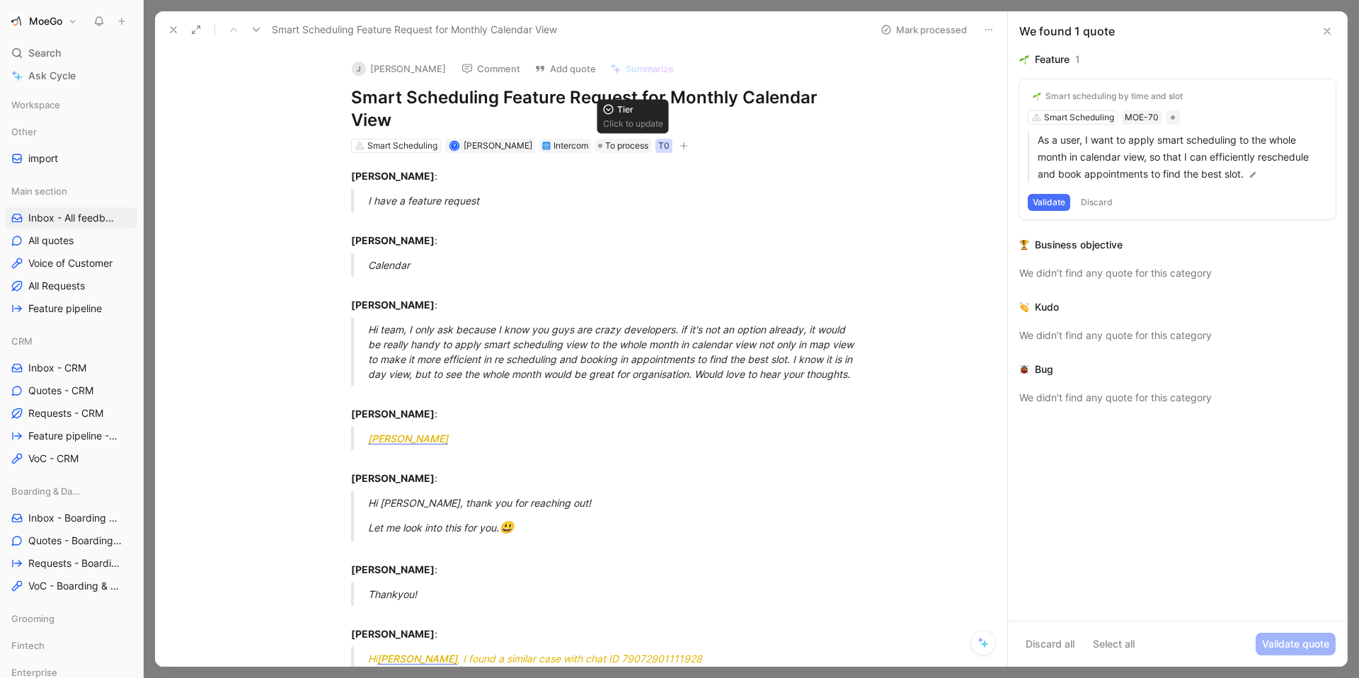
click at [658, 146] on div "T0" at bounding box center [663, 146] width 11 height 14
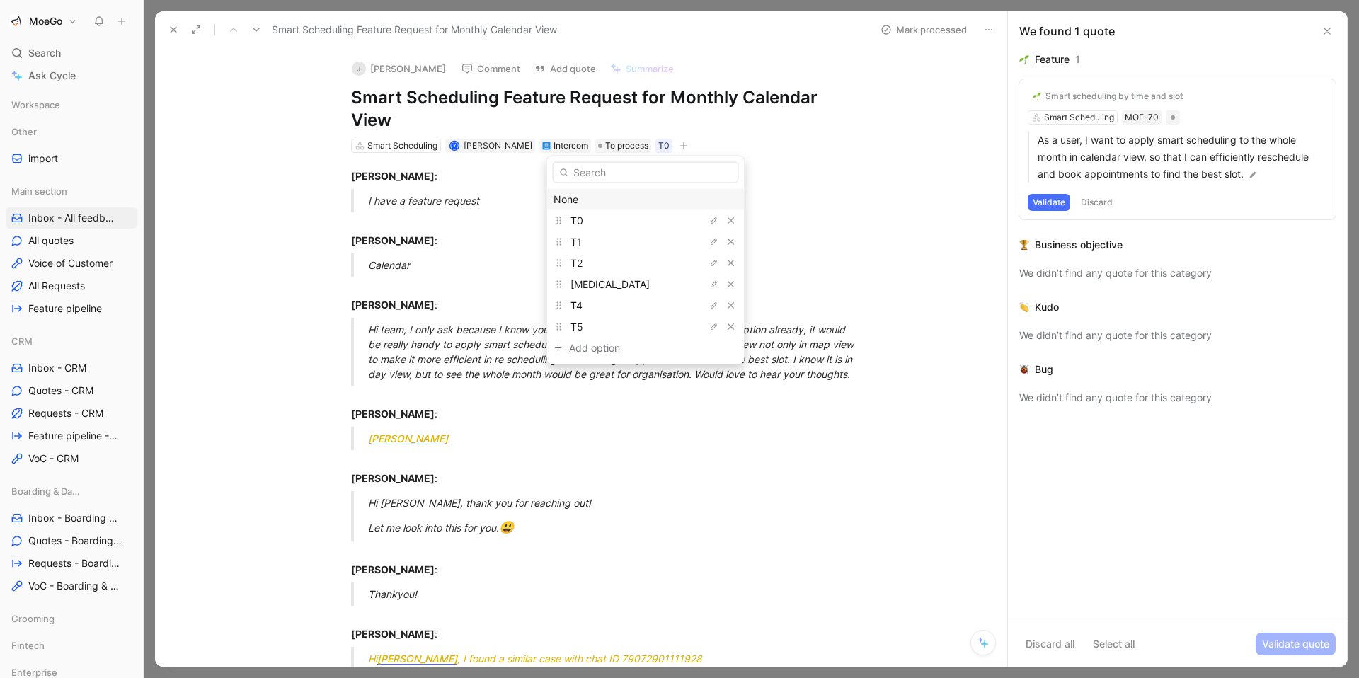
click at [626, 202] on div "None" at bounding box center [646, 199] width 185 height 17
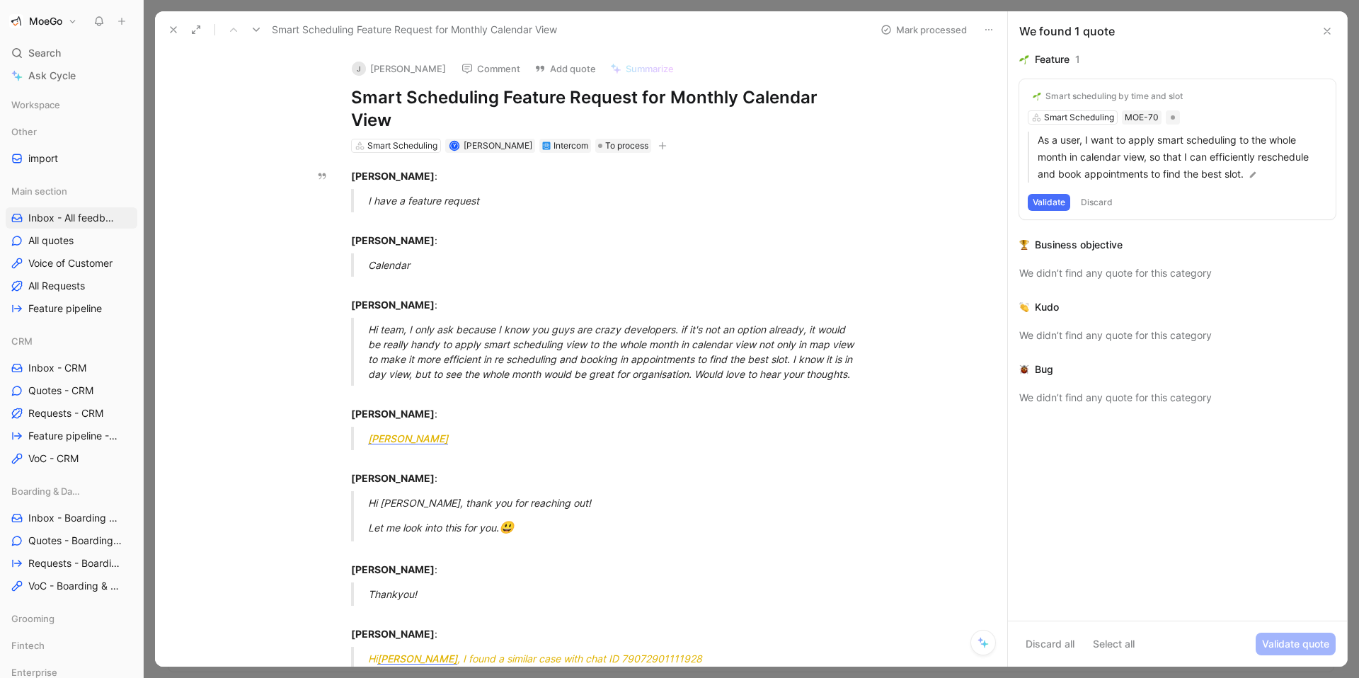
click at [165, 23] on button at bounding box center [174, 30] width 20 height 20
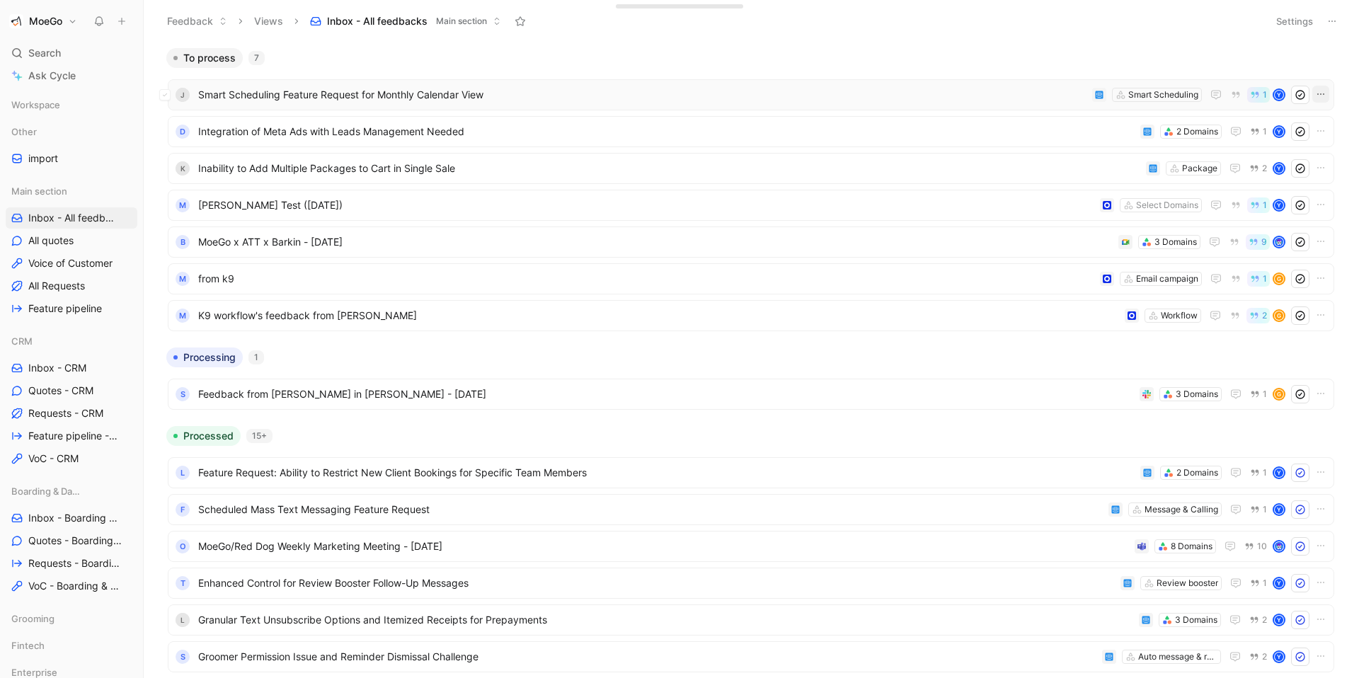
click at [1323, 96] on icon "button" at bounding box center [1320, 93] width 11 height 11
